Goal: Check status: Check status

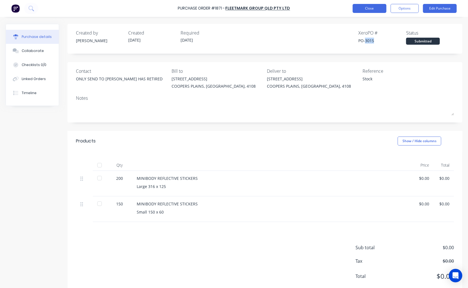
click at [359, 7] on button "Close" at bounding box center [369, 8] width 34 height 9
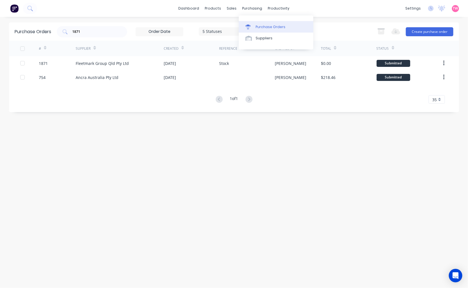
click at [263, 28] on div "Purchase Orders" at bounding box center [270, 26] width 30 height 5
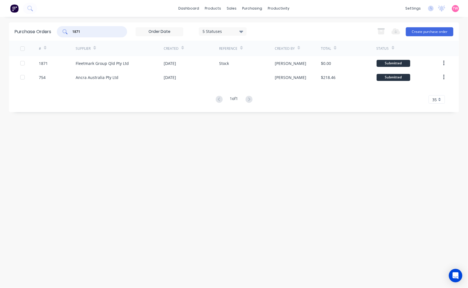
drag, startPoint x: 94, startPoint y: 32, endPoint x: 58, endPoint y: 30, distance: 35.7
click at [58, 30] on div "1871" at bounding box center [92, 31] width 70 height 11
type input "1898"
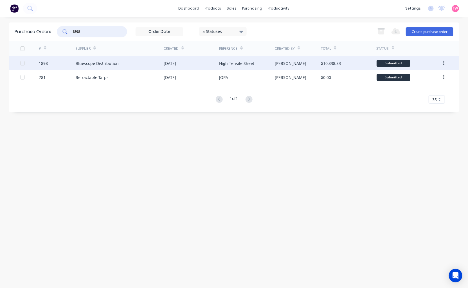
click at [43, 64] on div "1898" at bounding box center [43, 63] width 9 height 6
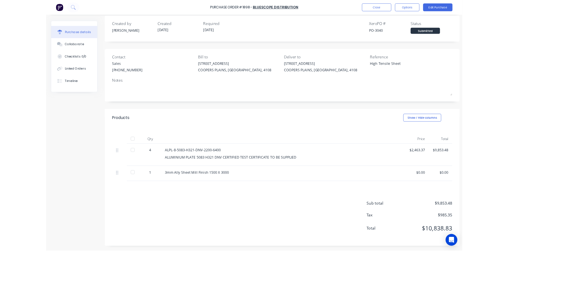
scroll to position [6, 0]
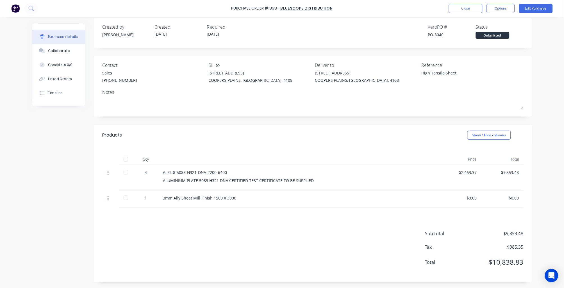
type textarea "x"
